Goal: Task Accomplishment & Management: Manage account settings

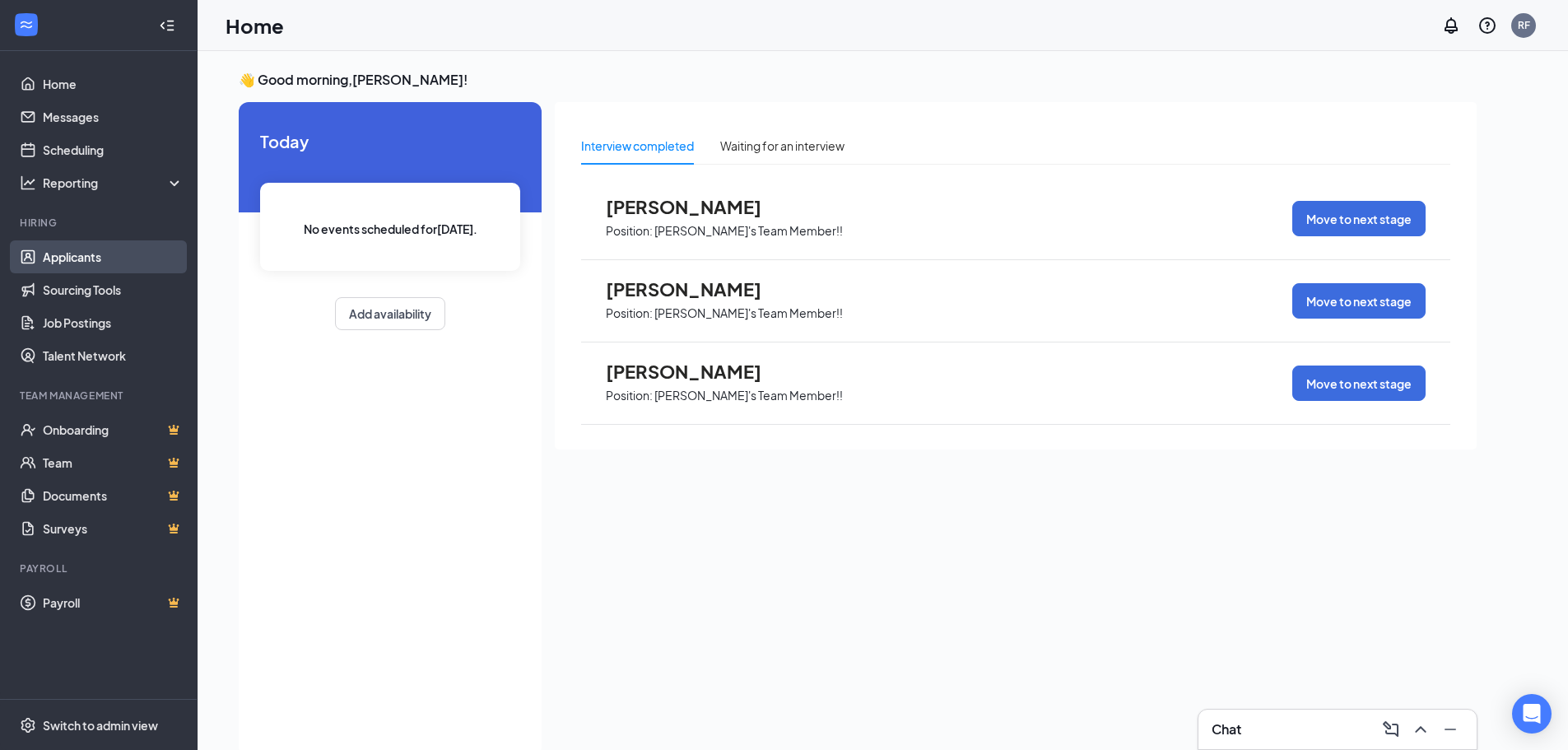
click at [58, 263] on link "Applicants" at bounding box center [113, 257] width 141 height 33
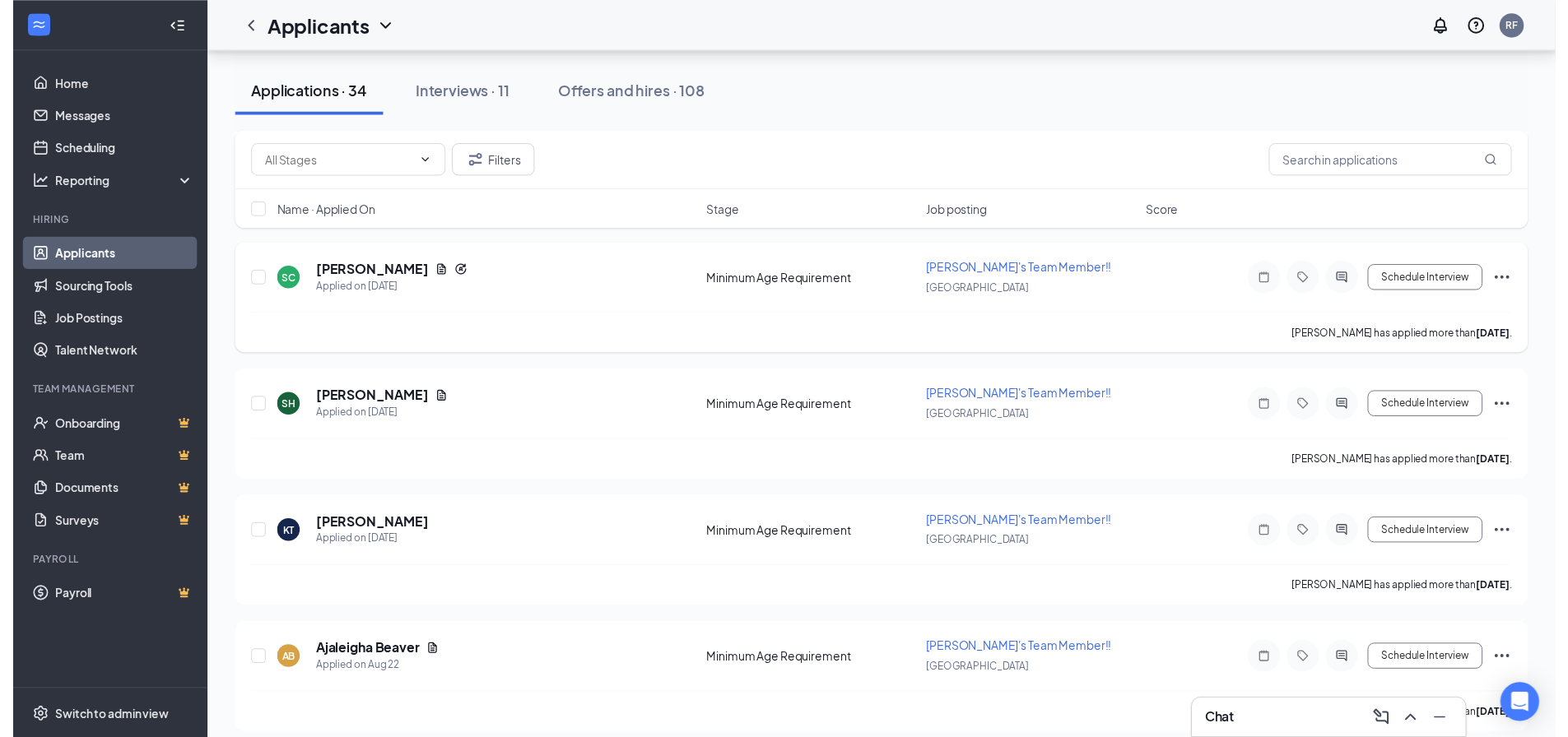
scroll to position [82, 0]
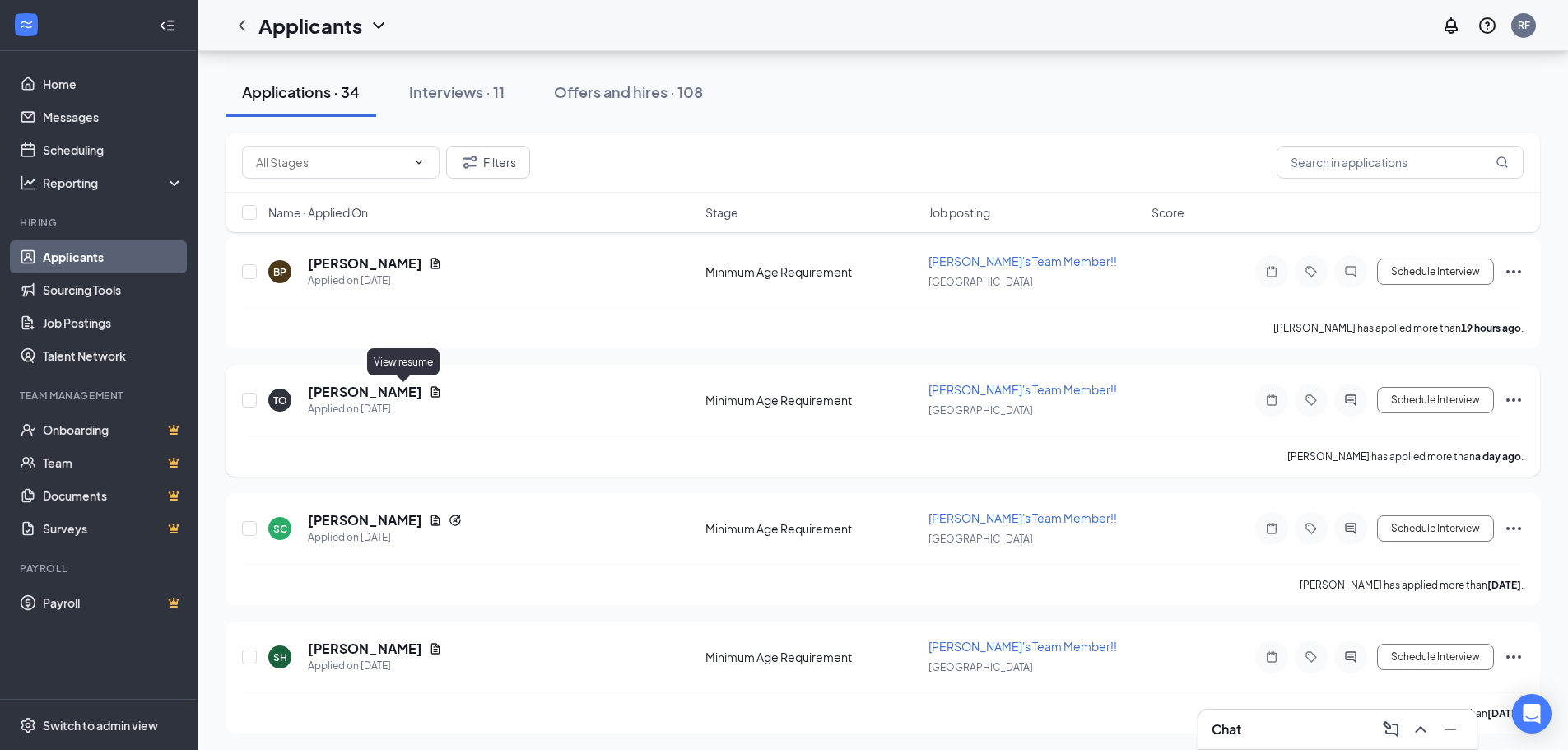
click at [429, 391] on icon "Document" at bounding box center [435, 392] width 13 height 13
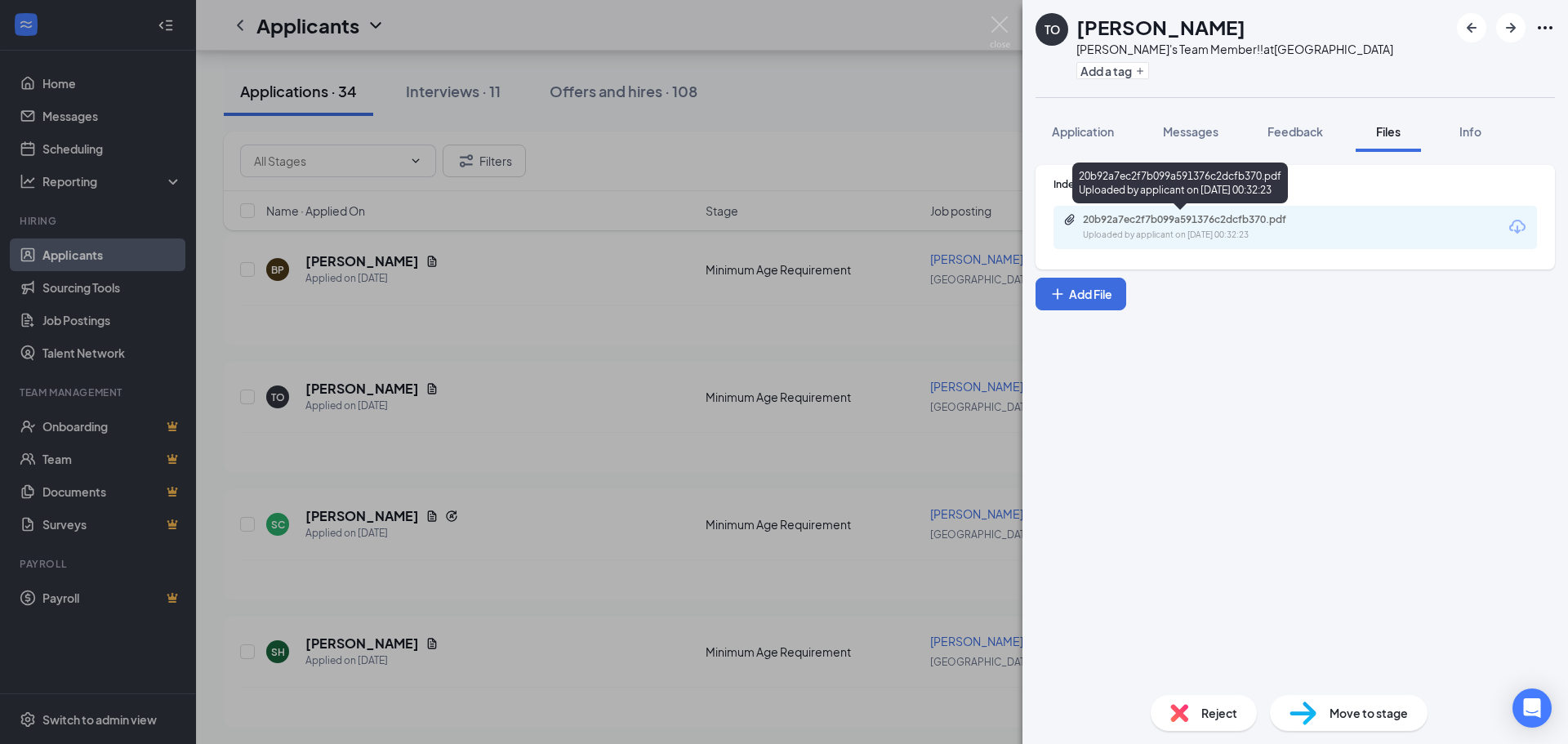
click at [1156, 226] on div "20b92a7ec2f7b099a591376c2dcfb370.pdf" at bounding box center [1197, 220] width 228 height 13
click at [505, 291] on div "TO [PERSON_NAME] [PERSON_NAME]'s Team Member!! at [GEOGRAPHIC_DATA] Add a tag A…" at bounding box center [784, 372] width 1568 height 744
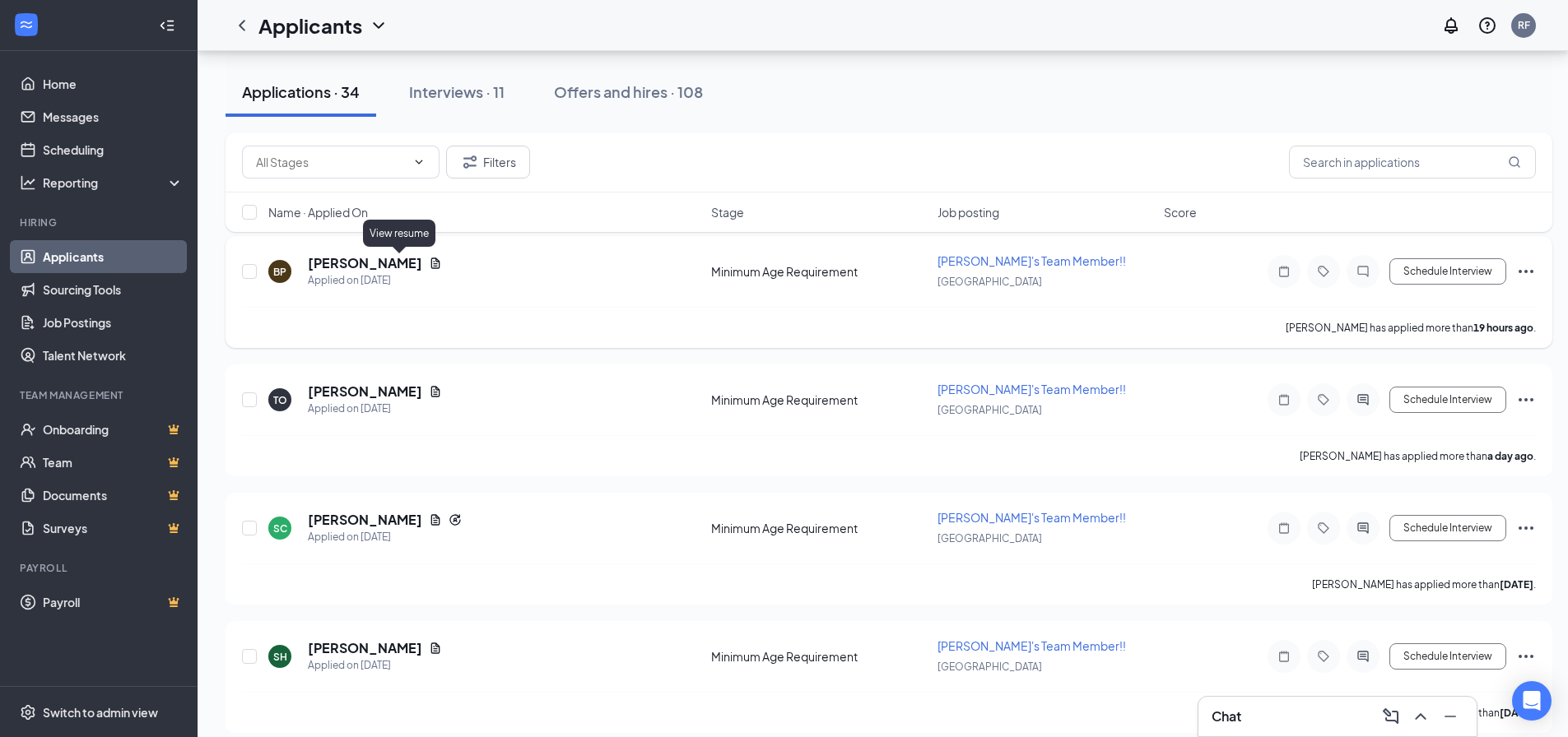
click at [429, 260] on icon "Document" at bounding box center [435, 263] width 13 height 13
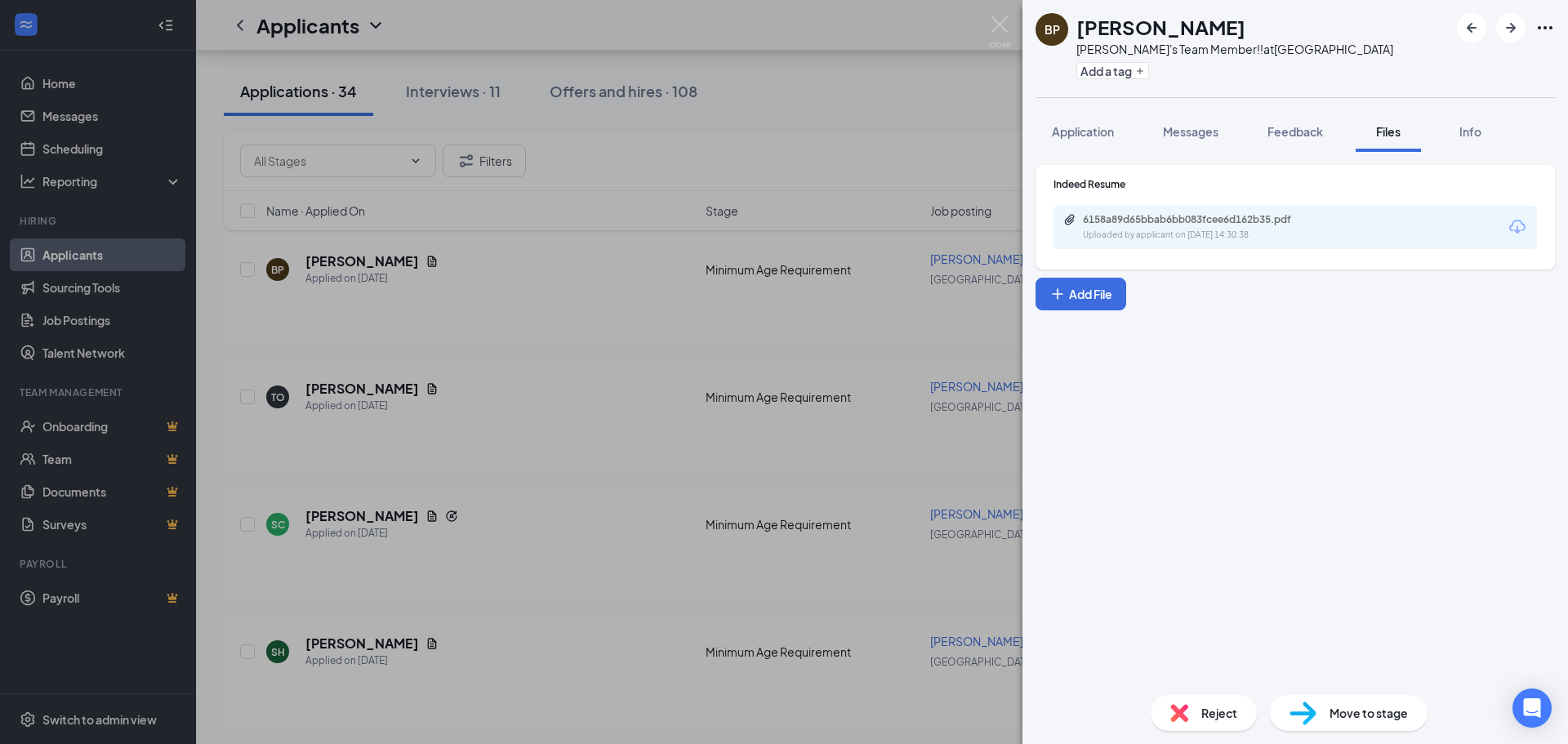
click at [1145, 246] on div "6158a89d65bbab6bb083fcee6d162b35.pdf Uploaded by applicant on [DATE] 14:30:38" at bounding box center [1295, 228] width 483 height 43
click at [1159, 230] on div "Uploaded by applicant on [DATE] 14:30:38" at bounding box center [1205, 234] width 245 height 13
click at [816, 139] on div "BP [PERSON_NAME] [PERSON_NAME]'s Team Member!! at [GEOGRAPHIC_DATA] Add a tag A…" at bounding box center [784, 372] width 1568 height 744
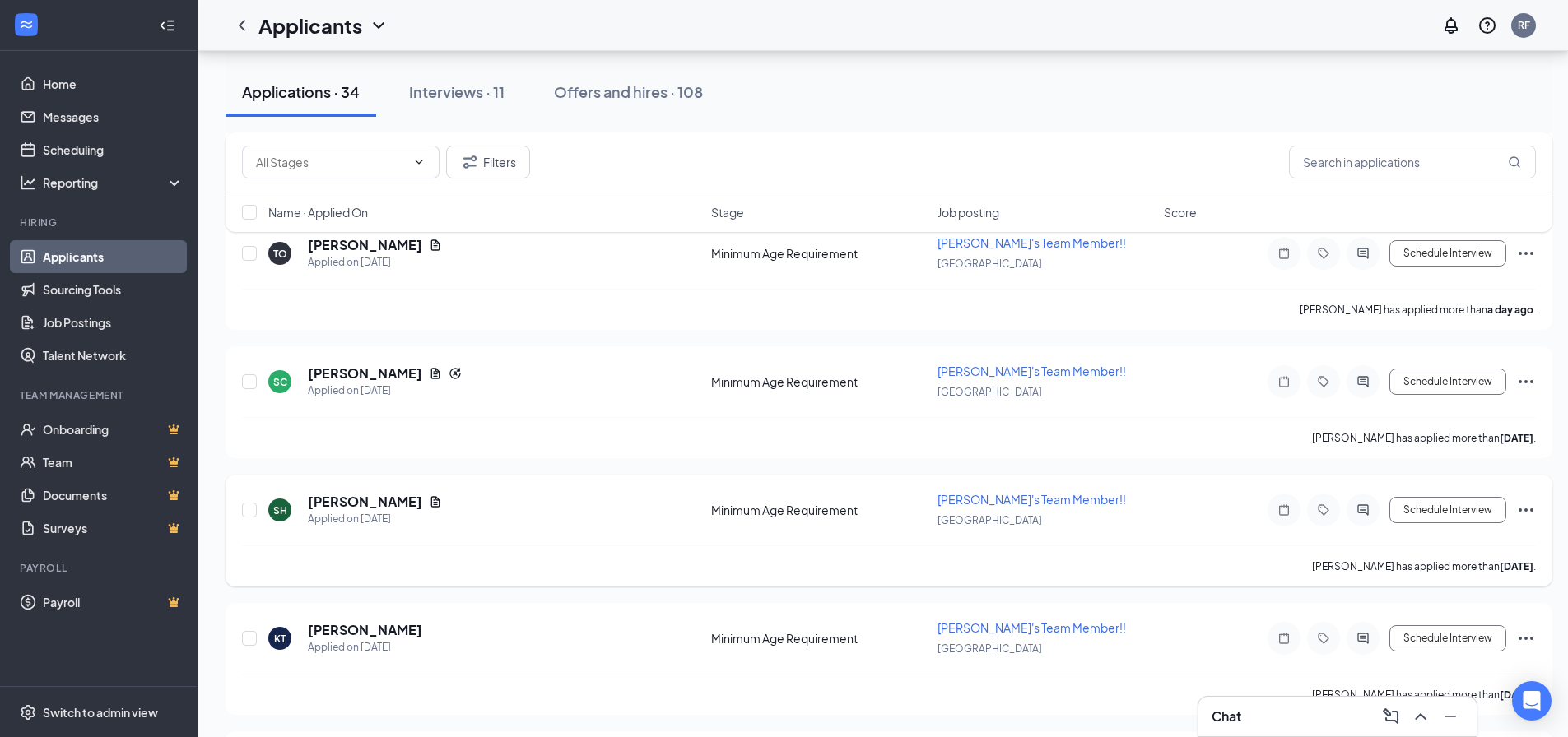
scroll to position [247, 0]
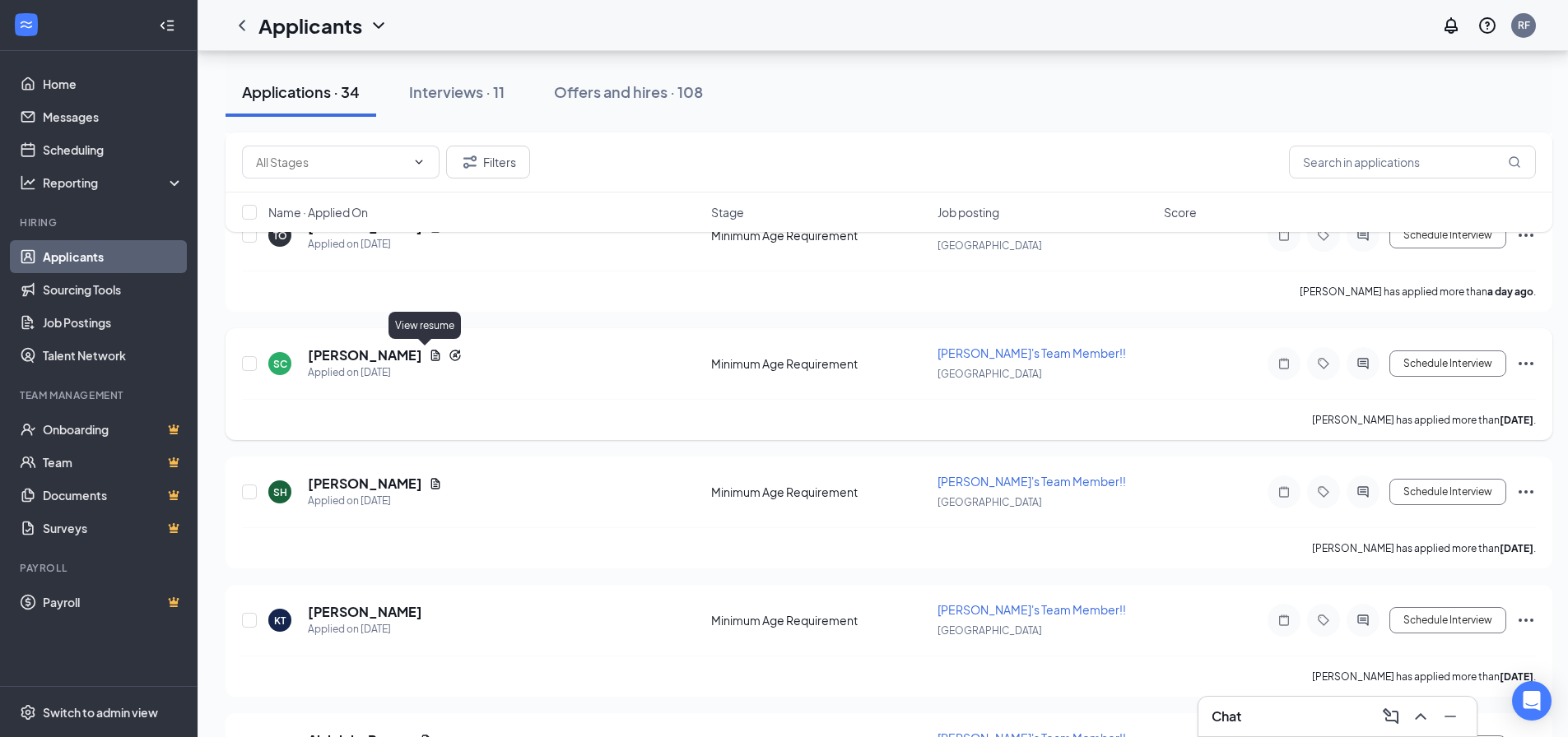
click at [429, 355] on icon "Document" at bounding box center [435, 355] width 13 height 13
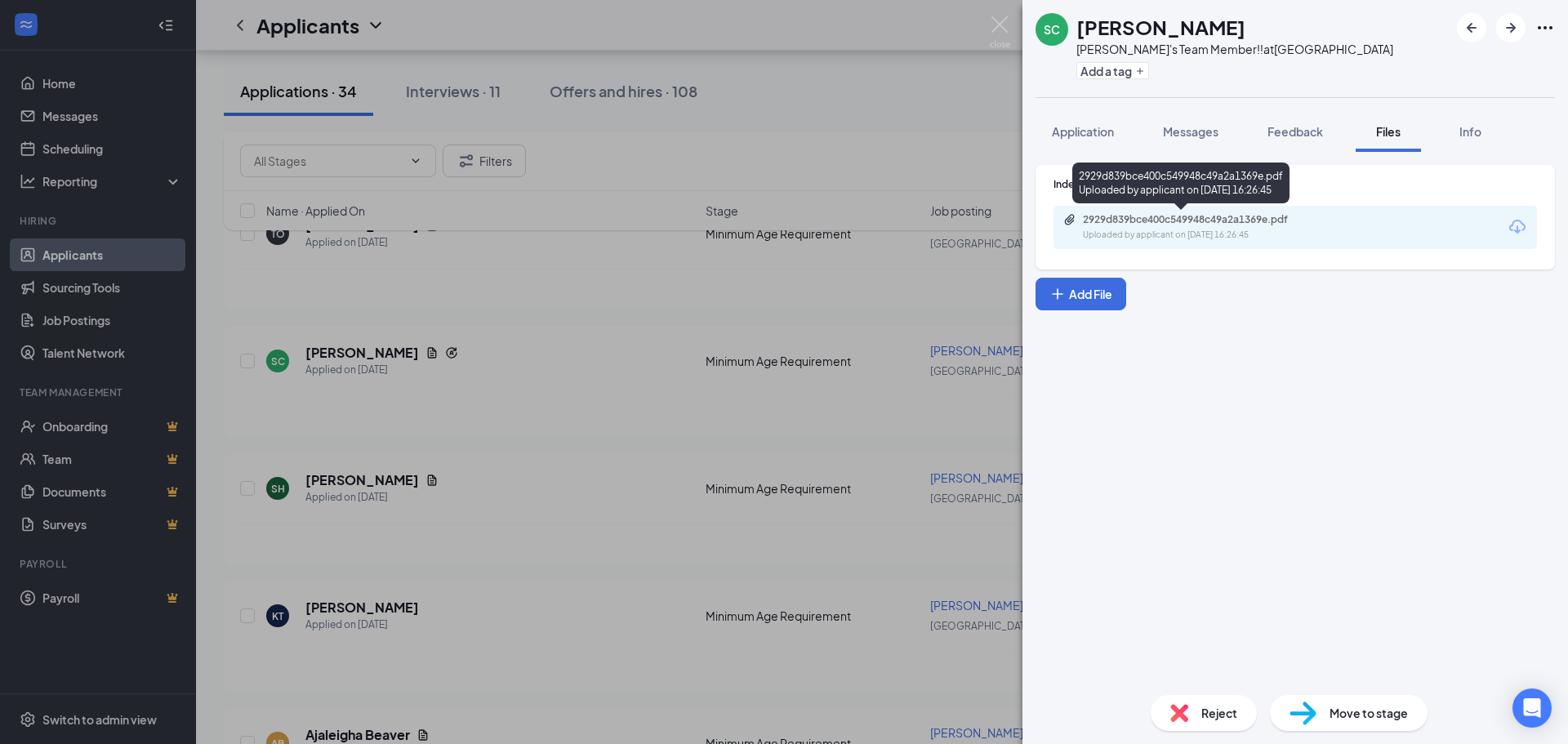
click at [1174, 219] on div "2929d839bce400c549948c49a2a1369e.pdf" at bounding box center [1197, 220] width 228 height 13
click at [878, 105] on div "SC [PERSON_NAME] [PERSON_NAME]'s Team Member!! at [GEOGRAPHIC_DATA] Add a tag A…" at bounding box center [784, 372] width 1568 height 744
